Goal: Navigation & Orientation: Find specific page/section

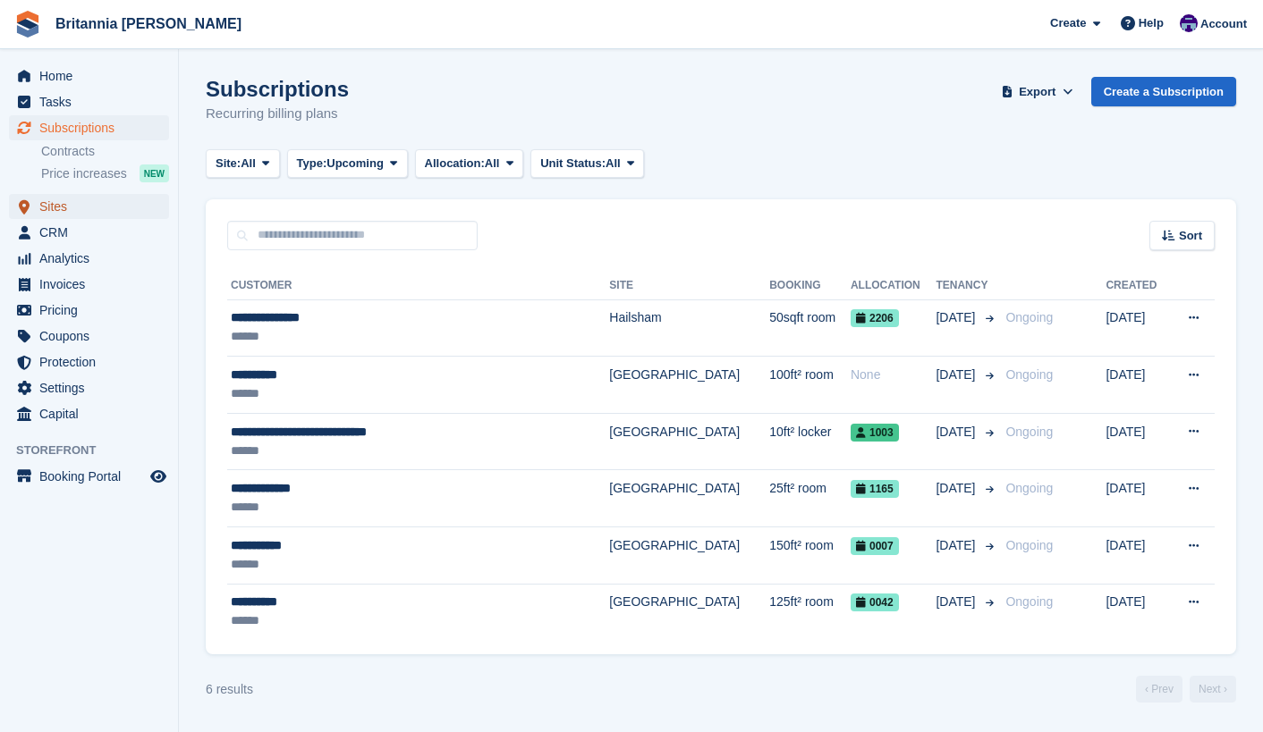
click at [70, 211] on span "Sites" at bounding box center [92, 206] width 107 height 25
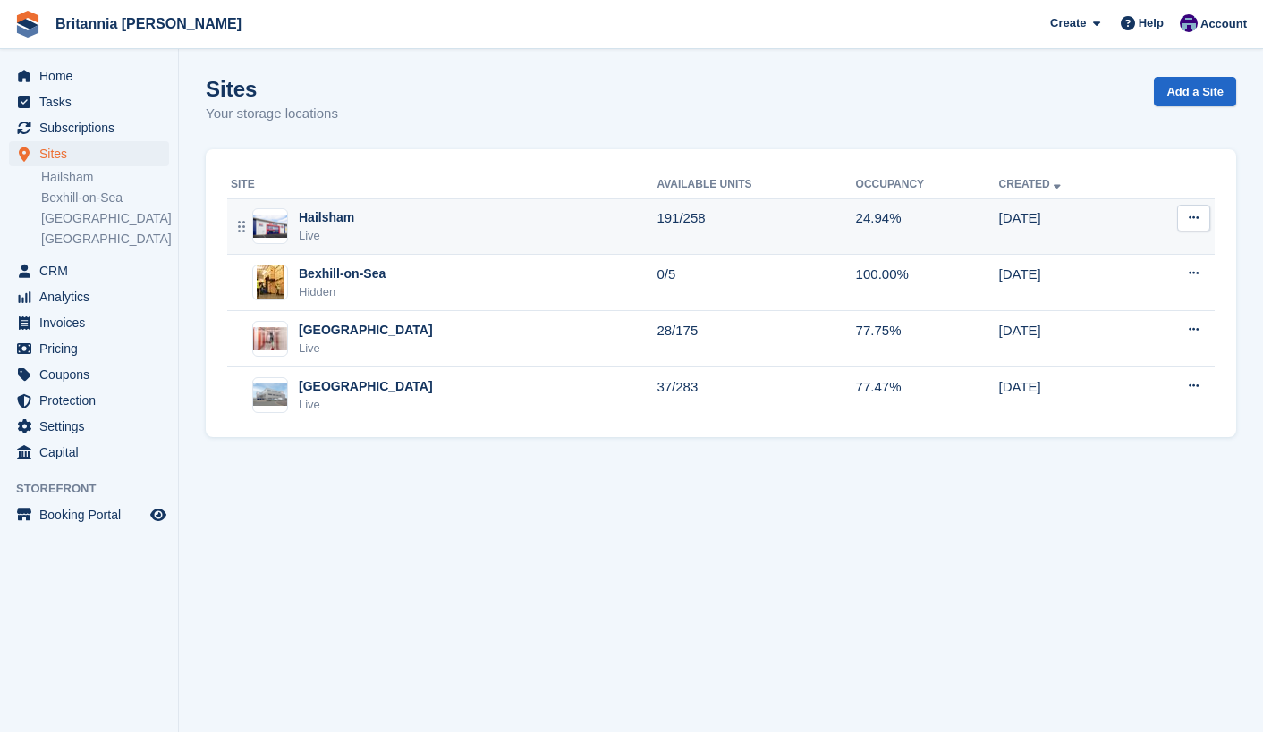
click at [320, 227] on div "Live" at bounding box center [326, 236] width 55 height 18
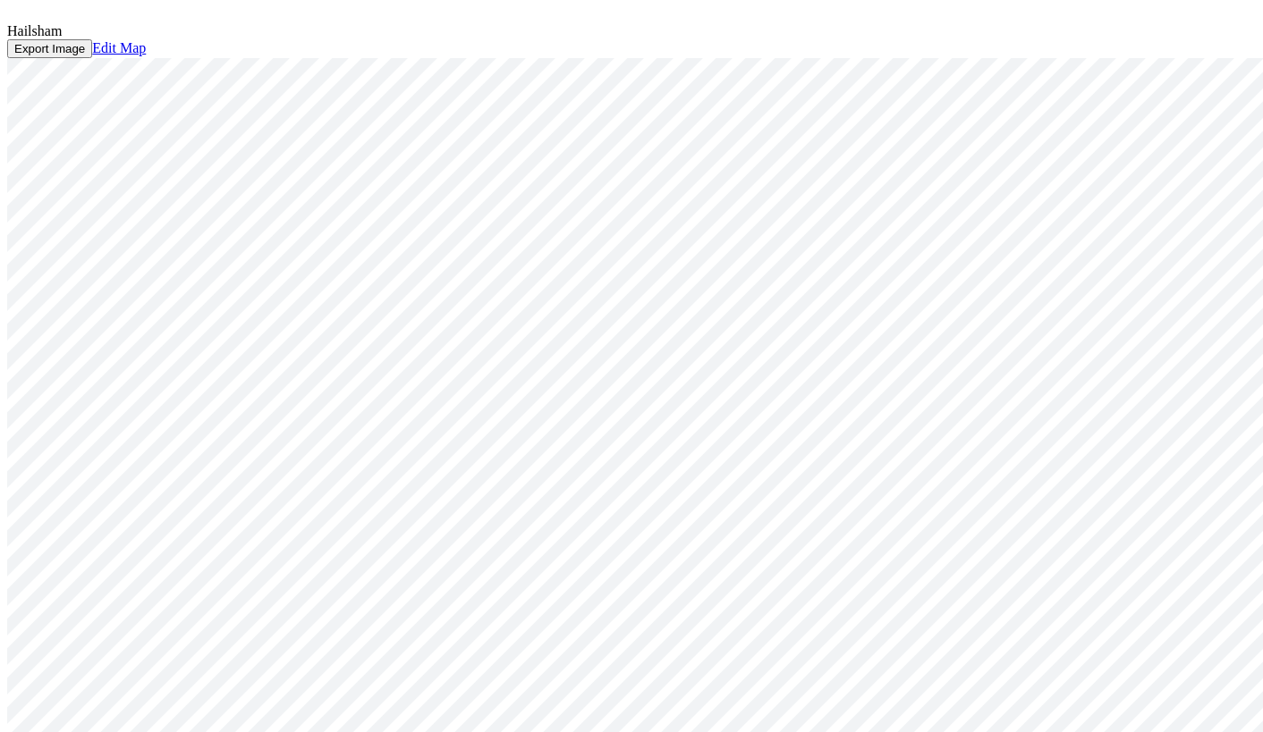
click at [18, 20] on icon at bounding box center [12, 14] width 11 height 11
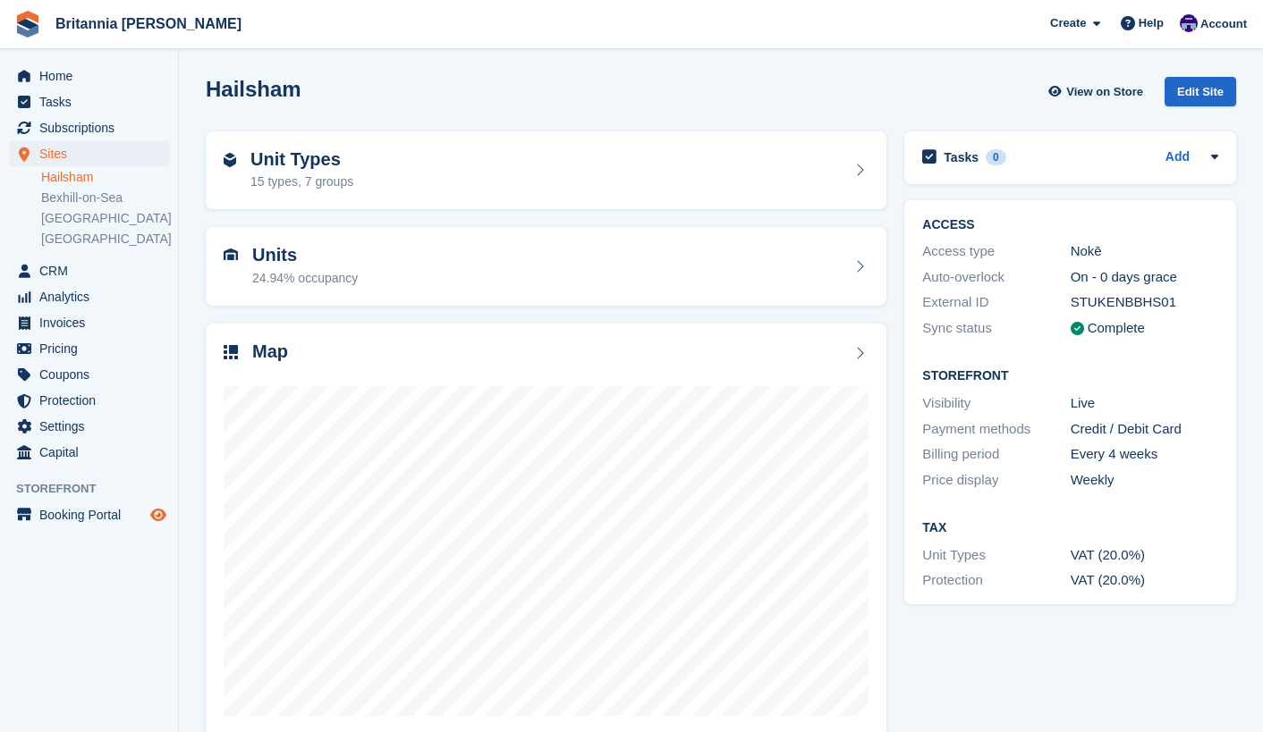
click at [159, 519] on icon "Preview store" at bounding box center [158, 515] width 16 height 14
